Goal: Task Accomplishment & Management: Use online tool/utility

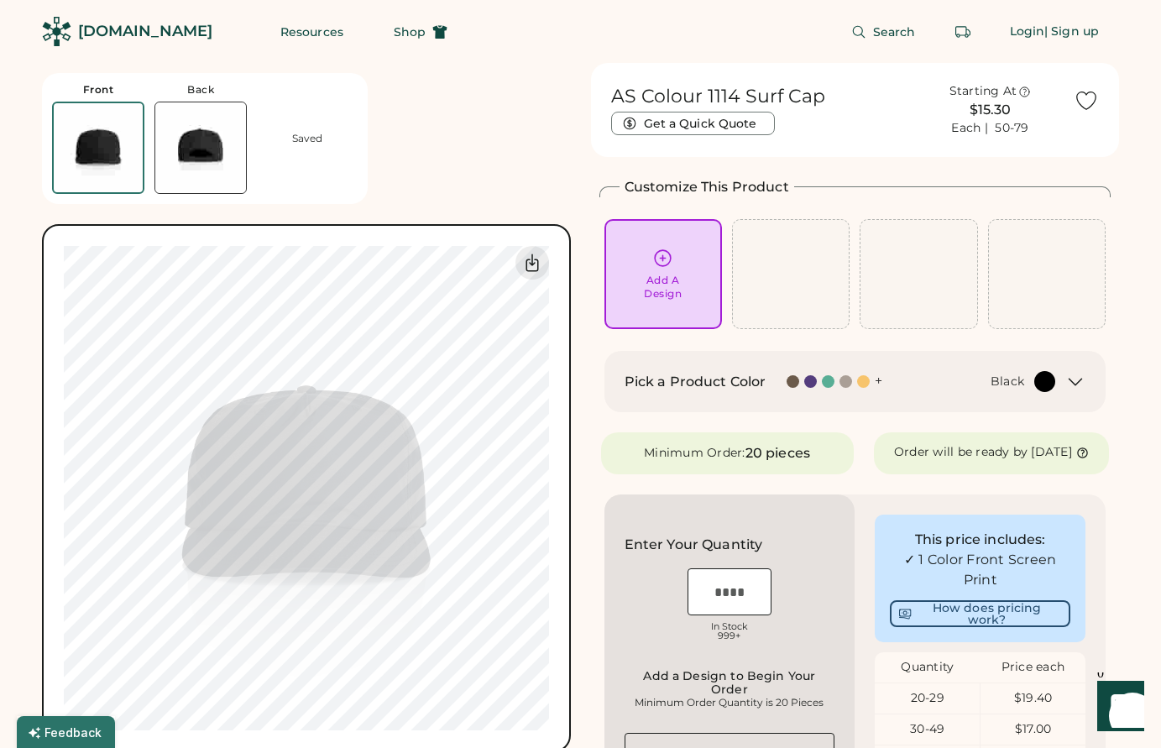
click at [802, 382] on div at bounding box center [796, 381] width 18 height 13
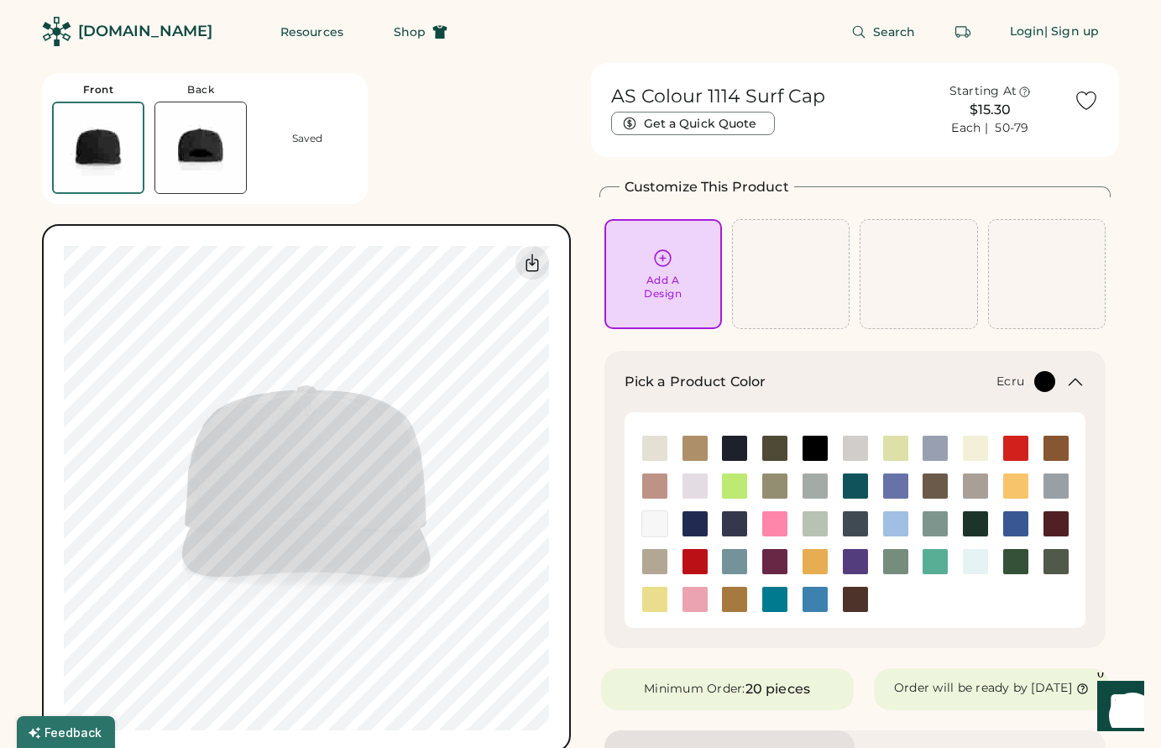
click at [655, 447] on img at bounding box center [654, 448] width 25 height 25
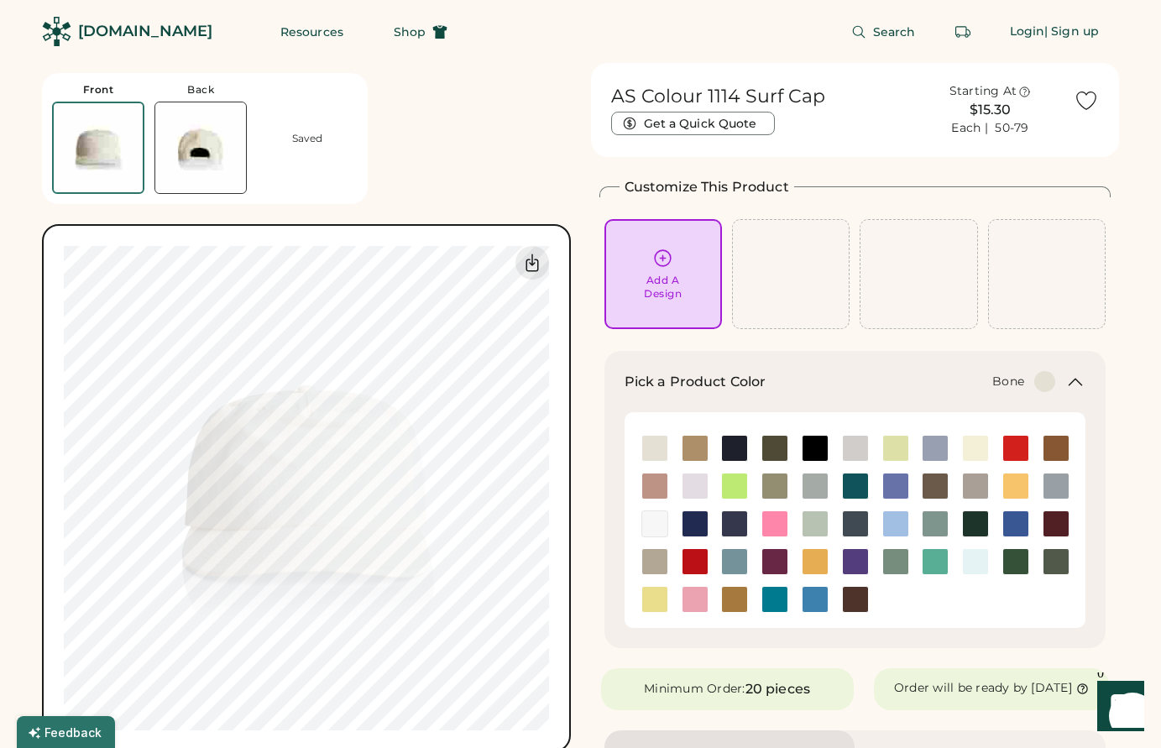
click at [853, 445] on img at bounding box center [855, 448] width 25 height 25
click at [652, 445] on img at bounding box center [654, 448] width 25 height 25
click at [976, 448] on img at bounding box center [975, 448] width 25 height 25
click at [857, 449] on img at bounding box center [855, 448] width 25 height 25
click at [179, 138] on img at bounding box center [200, 147] width 91 height 91
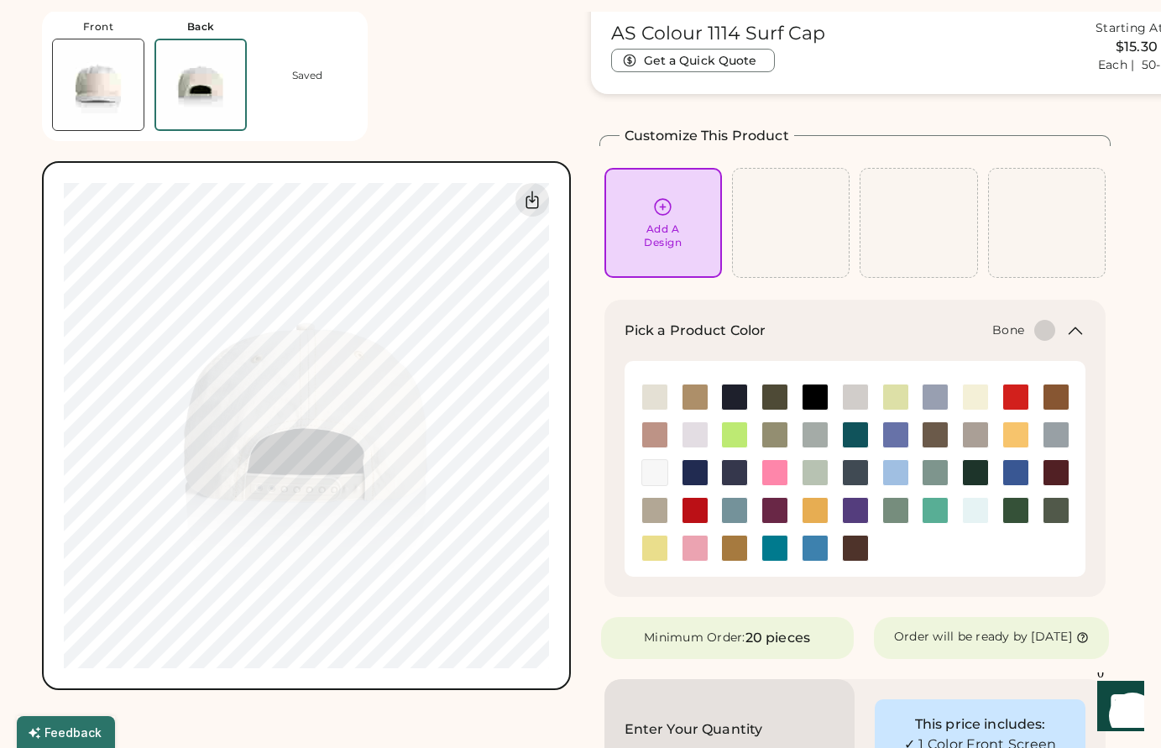
scroll to position [63, 0]
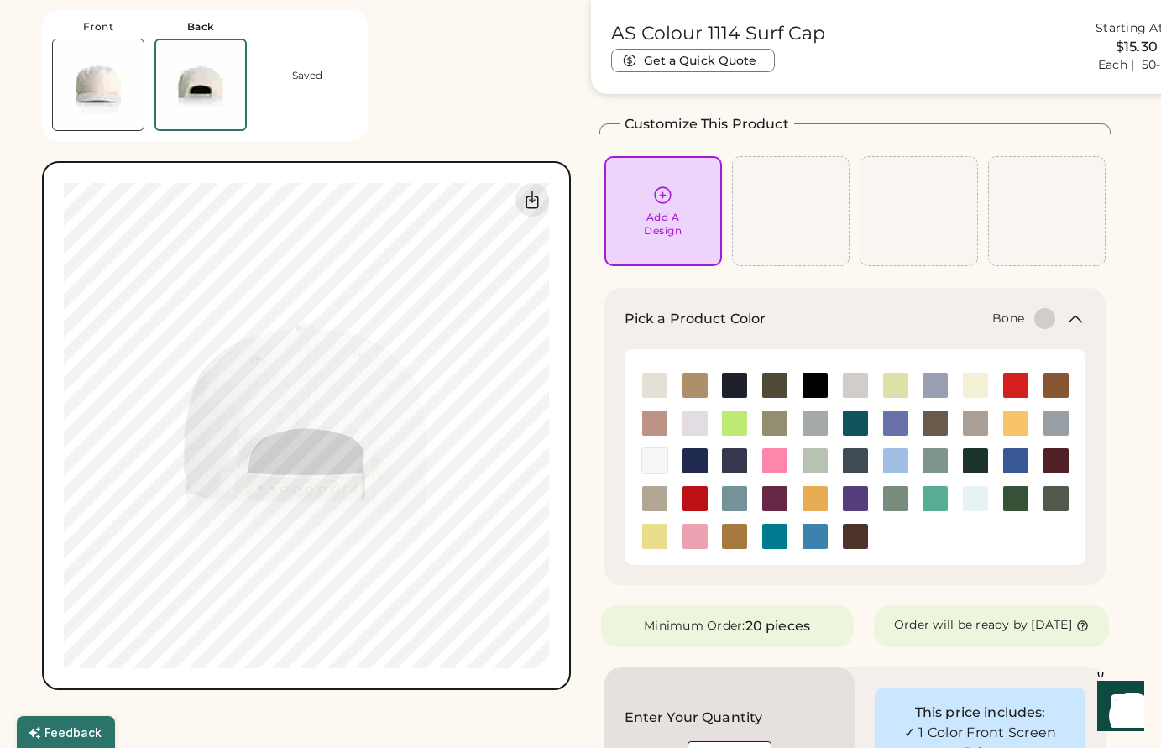
click at [84, 139] on div "Front Back Saved" at bounding box center [205, 75] width 326 height 131
click at [102, 86] on img at bounding box center [98, 84] width 91 height 91
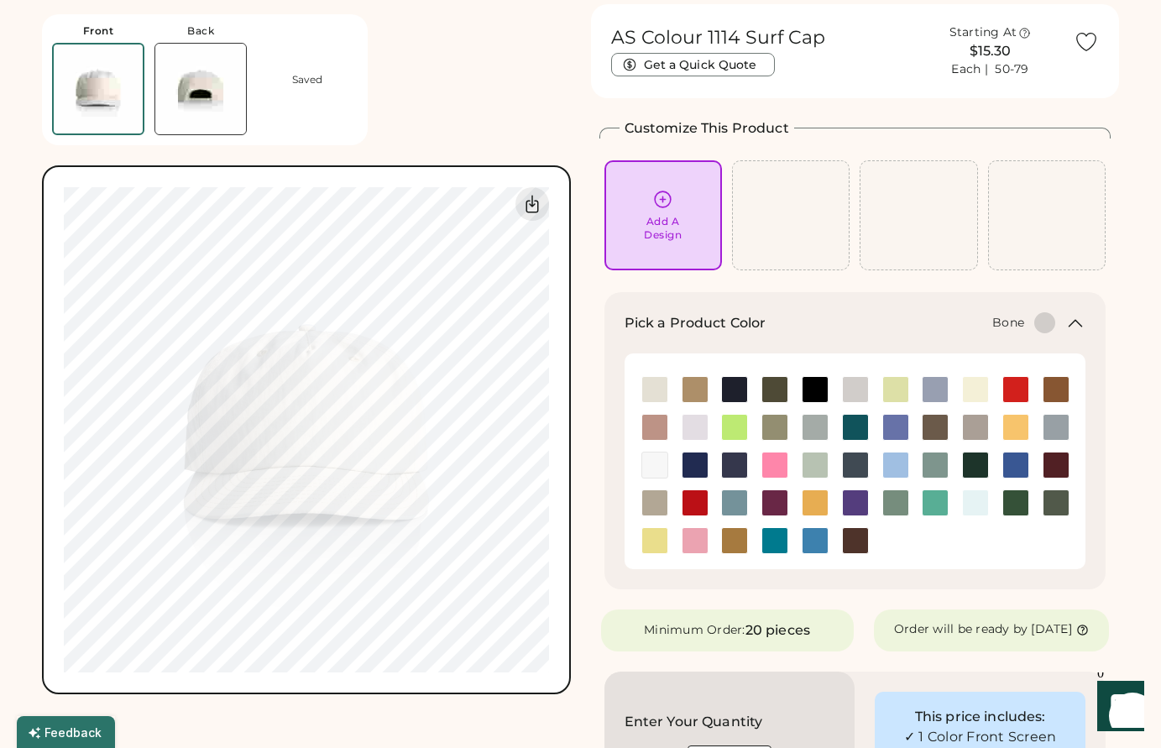
scroll to position [88, 0]
